Goal: Find specific page/section: Find specific page/section

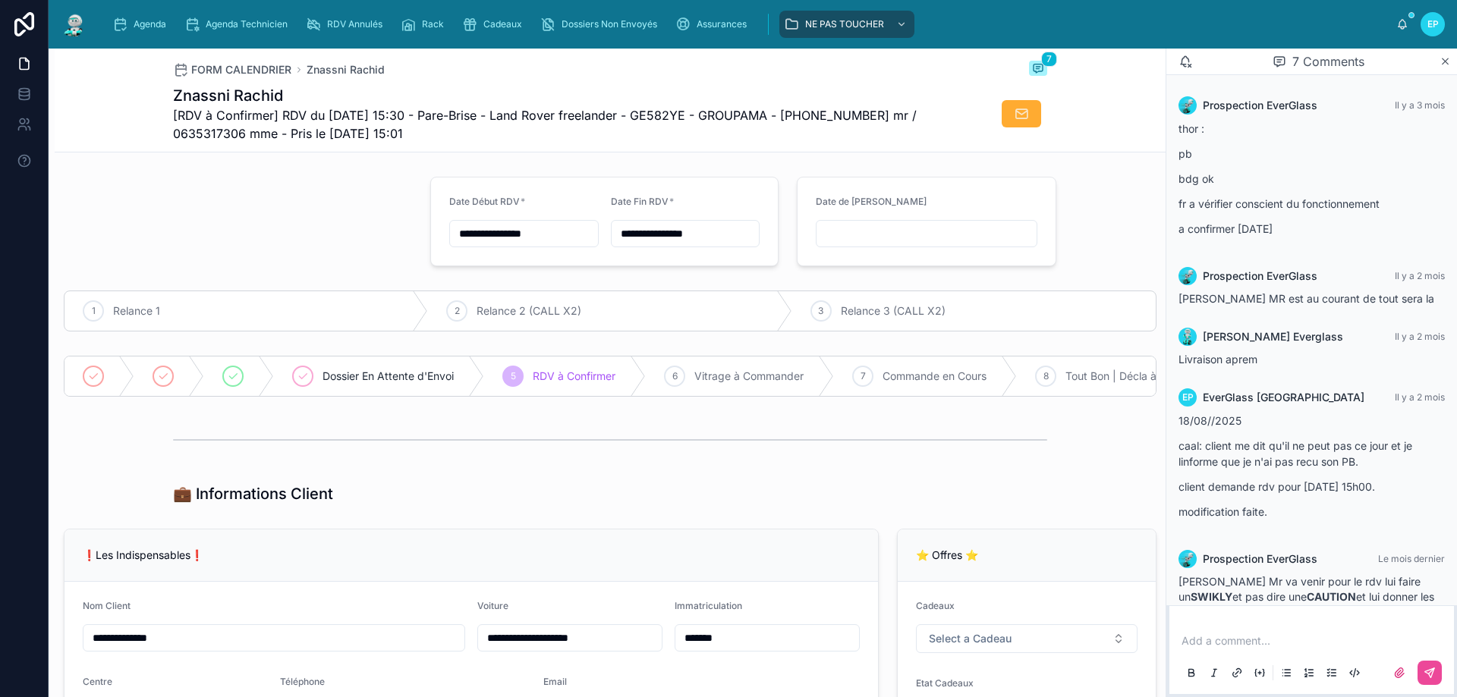
scroll to position [218, 0]
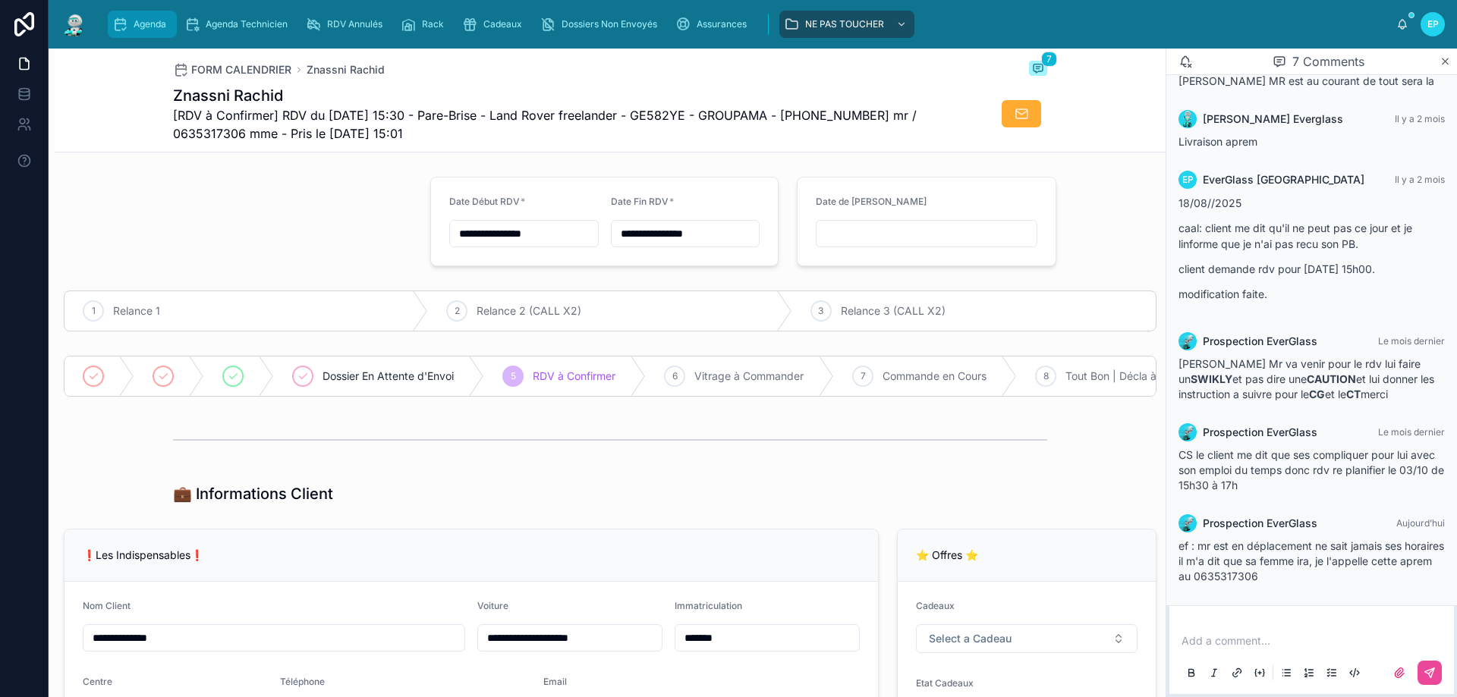
click at [150, 30] on div "Agenda" at bounding box center [142, 24] width 60 height 24
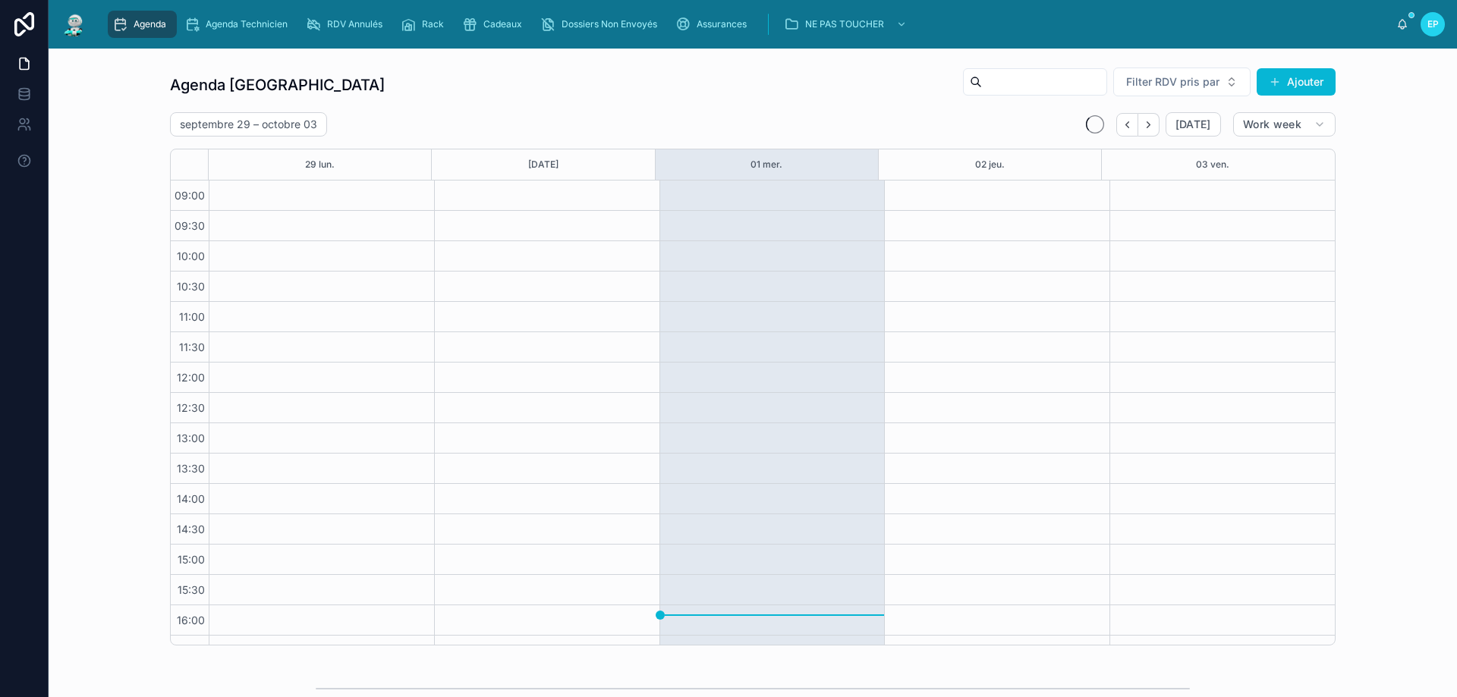
scroll to position [82, 0]
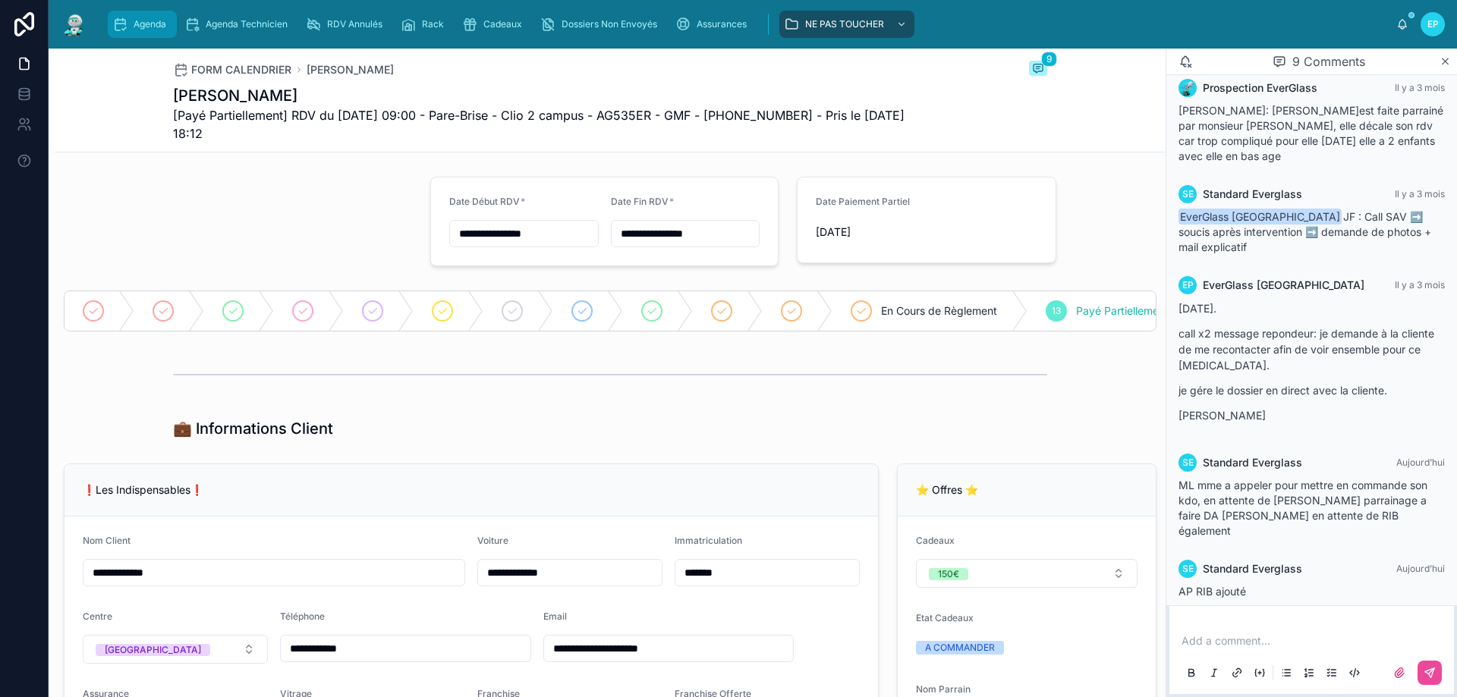
drag, startPoint x: 145, startPoint y: 25, endPoint x: 178, endPoint y: 61, distance: 48.9
click at [145, 25] on span "Agenda" at bounding box center [150, 24] width 33 height 12
